Goal: Check status: Check status

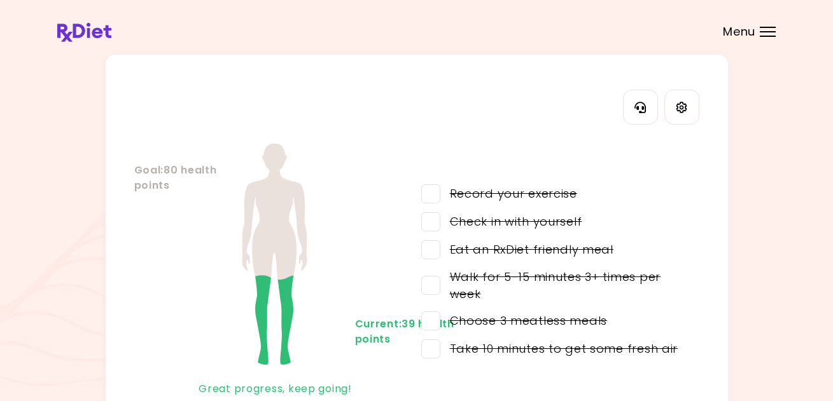
click at [735, 35] on span "Menu" at bounding box center [739, 31] width 32 height 11
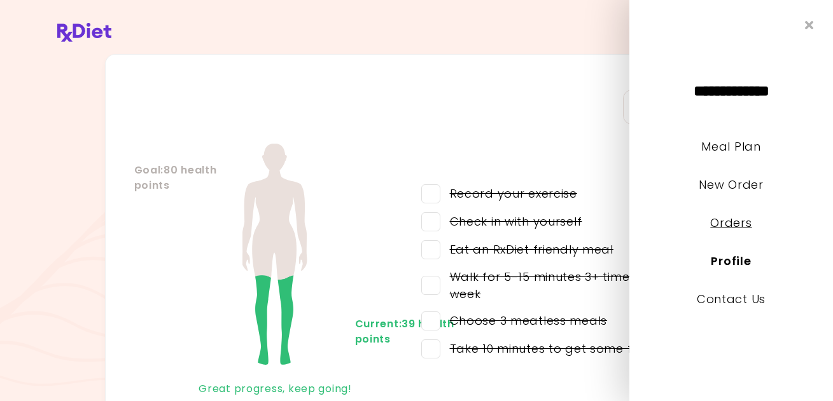
click at [730, 225] on link "Orders" at bounding box center [730, 223] width 41 height 16
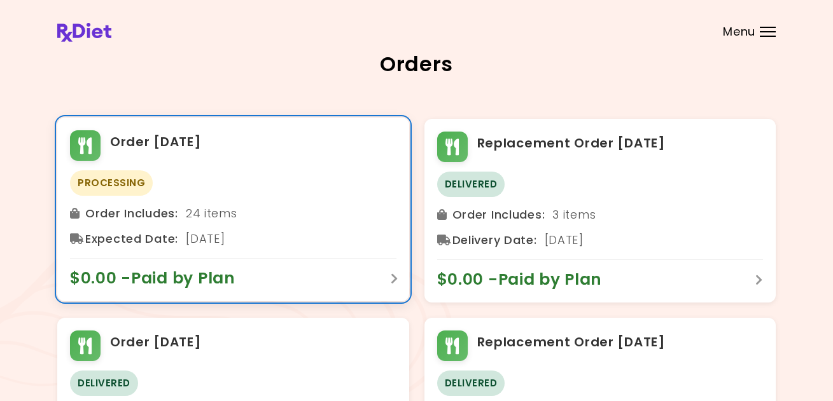
click at [262, 276] on div "$0.00 - Paid by Plan" at bounding box center [233, 273] width 326 height 31
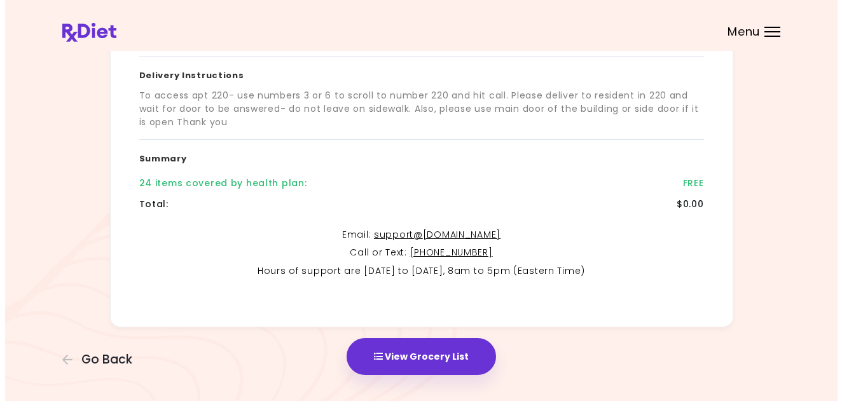
scroll to position [303, 0]
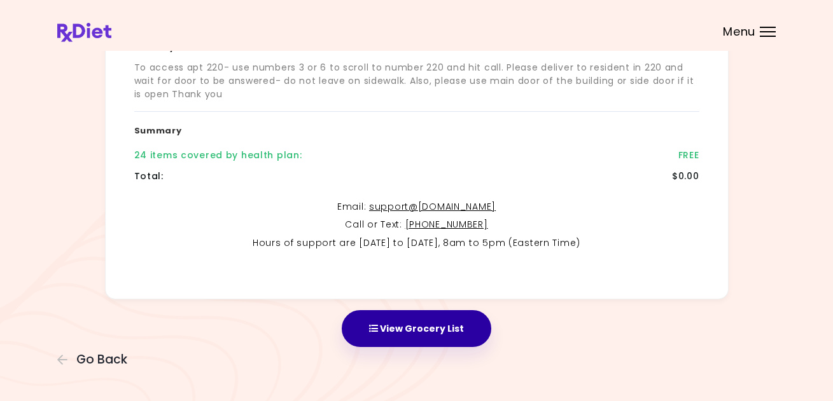
click at [441, 328] on button "View Grocery List" at bounding box center [416, 328] width 149 height 37
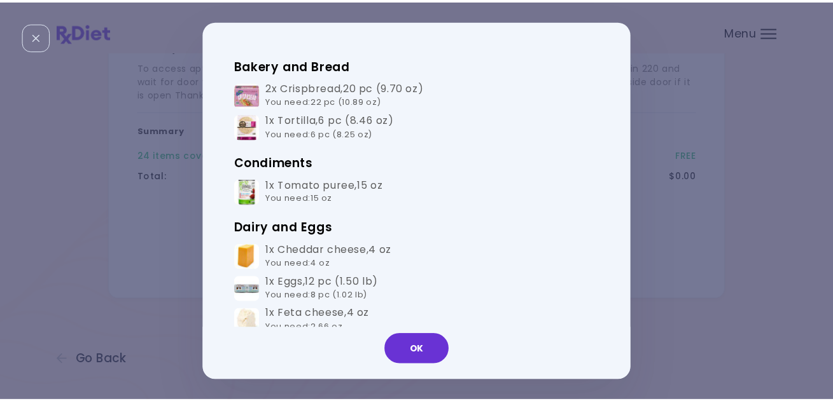
scroll to position [0, 0]
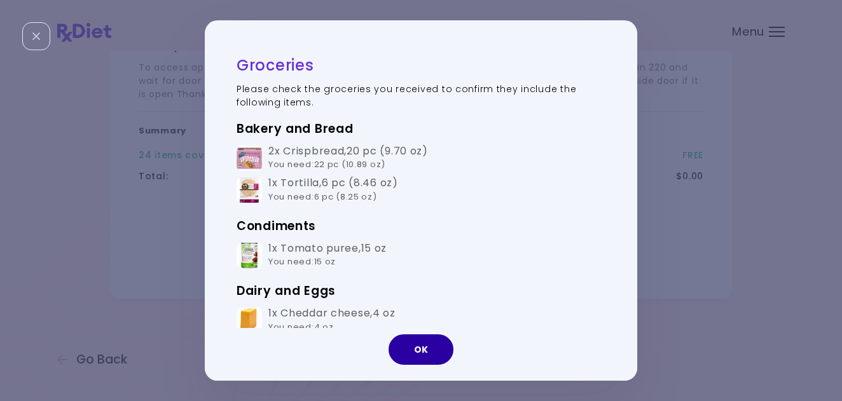
click at [428, 352] on button "OK" at bounding box center [421, 350] width 65 height 31
